Goal: Use online tool/utility: Utilize a website feature to perform a specific function

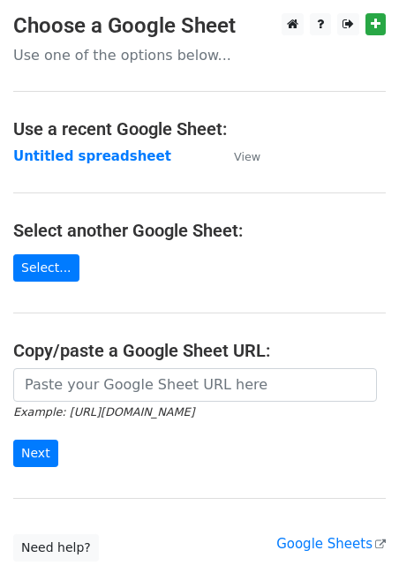
click at [171, 366] on main "Choose a Google Sheet Use one of the options below... Use a recent Google Sheet…" at bounding box center [199, 287] width 399 height 548
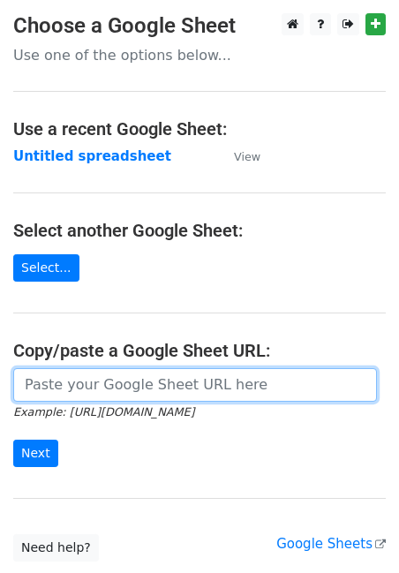
click at [164, 380] on input "url" at bounding box center [195, 385] width 364 height 34
paste input "https://docs.google.com/spreadsheets/d/1HNlkLkyhagwa7TECmZWmcKVqfv5M_1-WKEfg29G…"
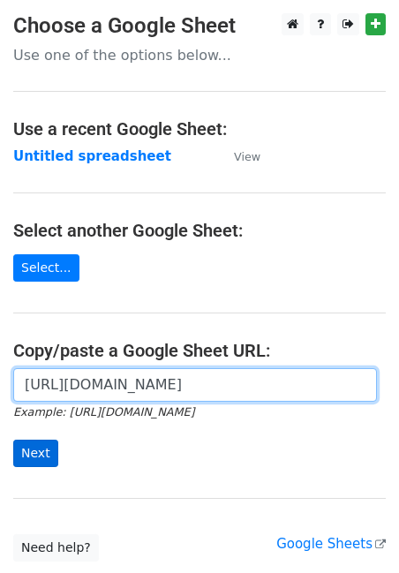
type input "https://docs.google.com/spreadsheets/d/1HNlkLkyhagwa7TECmZWmcKVqfv5M_1-WKEfg29G…"
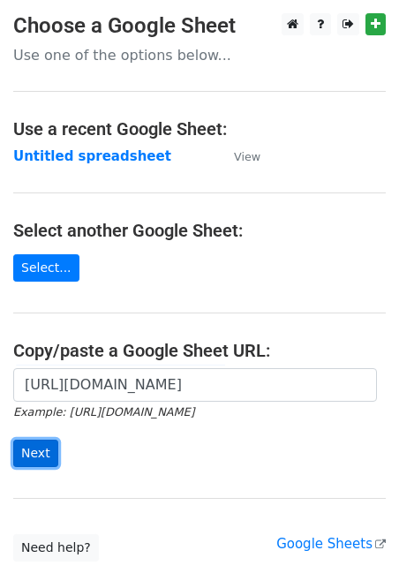
click at [40, 454] on input "Next" at bounding box center [35, 452] width 45 height 27
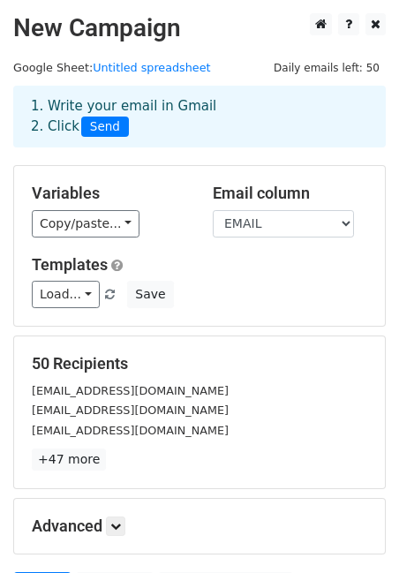
scroll to position [183, 0]
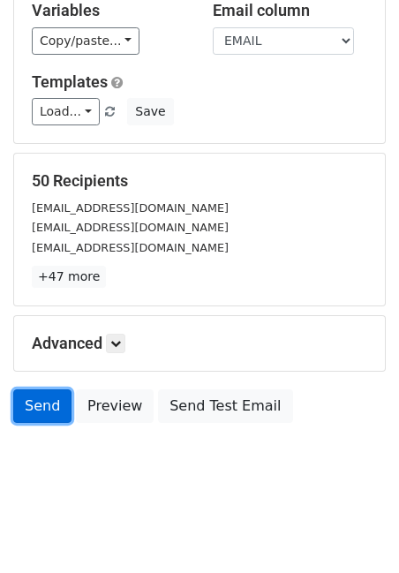
click at [37, 404] on link "Send" at bounding box center [42, 406] width 58 height 34
